Goal: Find specific page/section

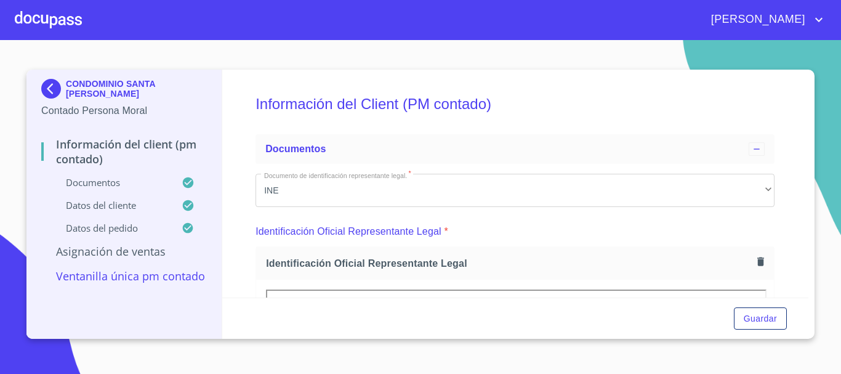
scroll to position [862, 0]
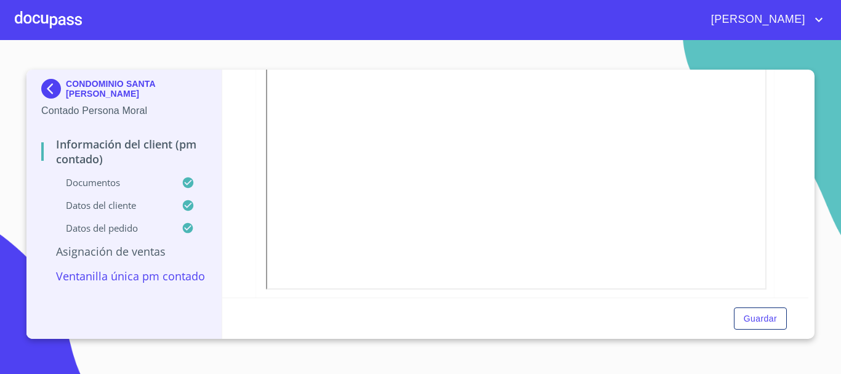
click at [55, 22] on div at bounding box center [48, 19] width 67 height 39
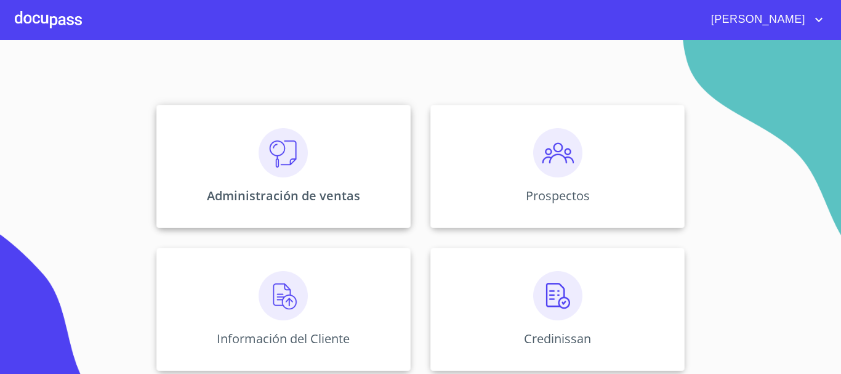
scroll to position [245, 0]
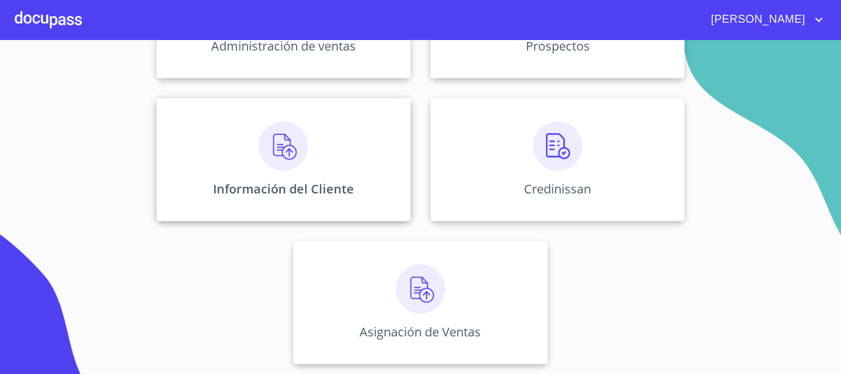
click at [273, 156] on img at bounding box center [283, 145] width 49 height 49
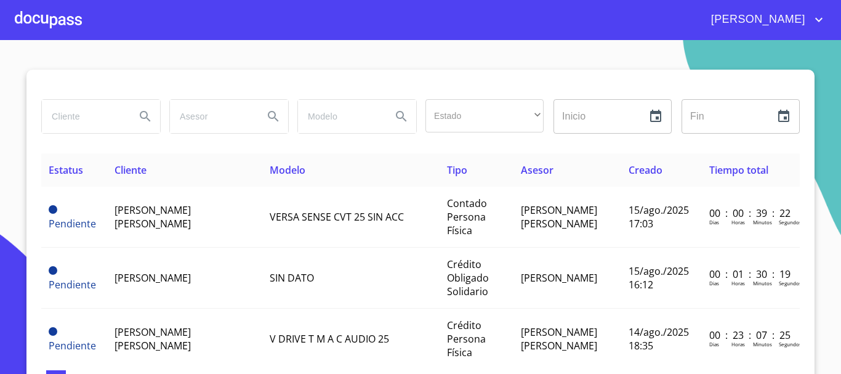
click at [67, 115] on input "search" at bounding box center [84, 116] width 84 height 33
type input "[PERSON_NAME]"
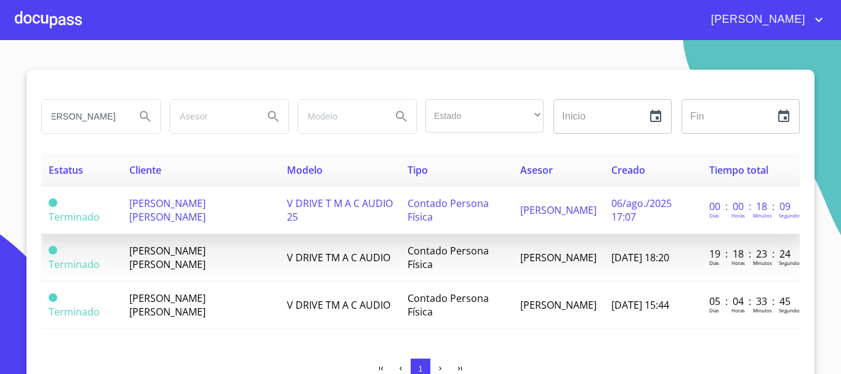
click at [173, 220] on td "[PERSON_NAME] [PERSON_NAME]" at bounding box center [200, 210] width 157 height 47
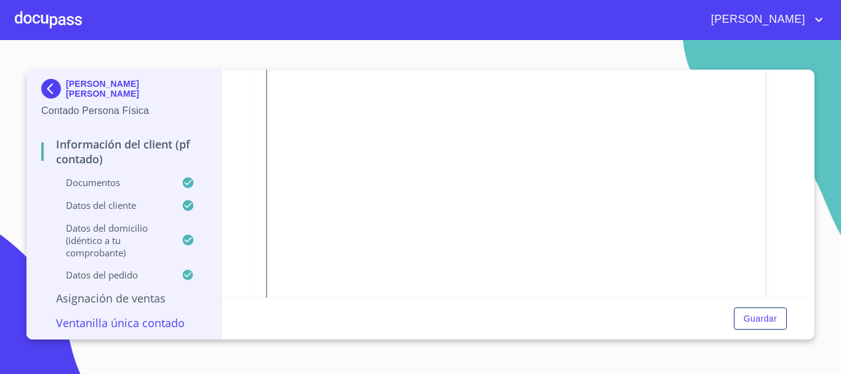
scroll to position [370, 0]
